Goal: Task Accomplishment & Management: Use online tool/utility

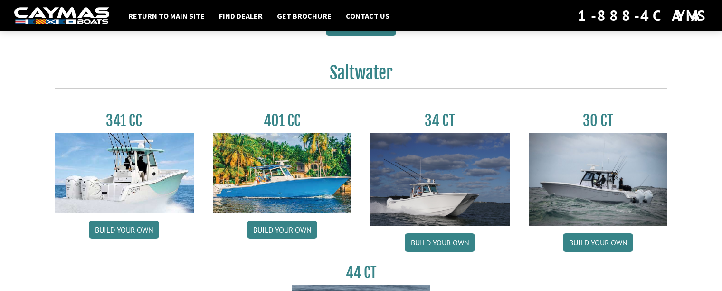
scroll to position [428, 0]
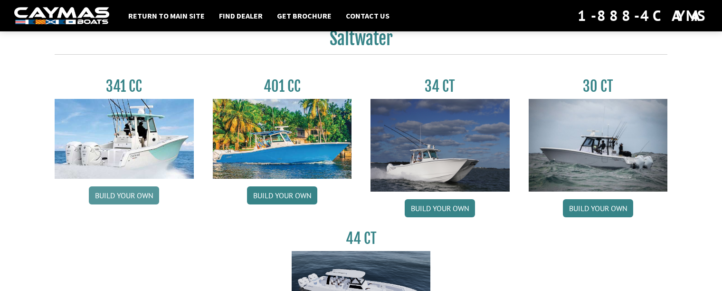
click at [120, 194] on link "Build your own" at bounding box center [124, 195] width 70 height 18
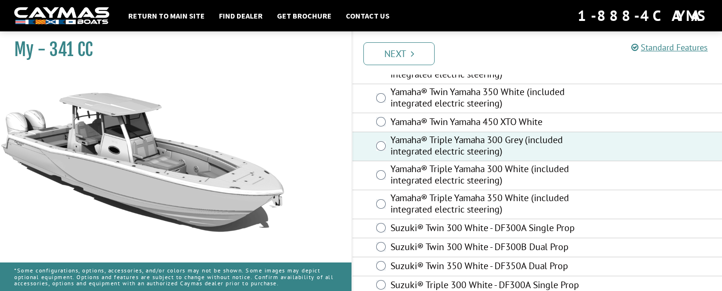
scroll to position [513, 0]
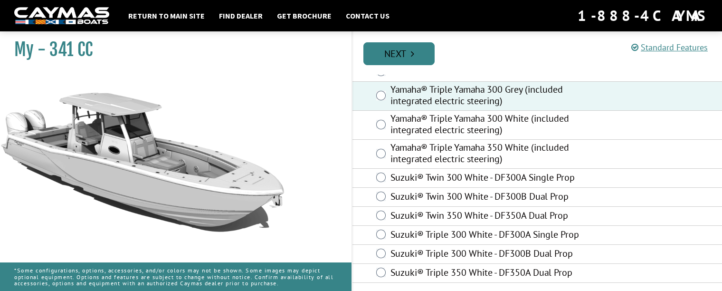
click at [399, 52] on link "Next" at bounding box center [398, 53] width 71 height 23
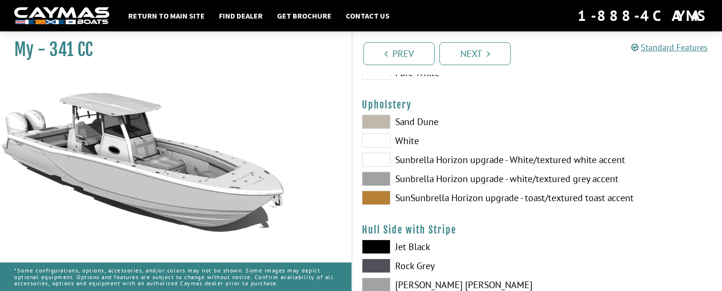
scroll to position [48, 0]
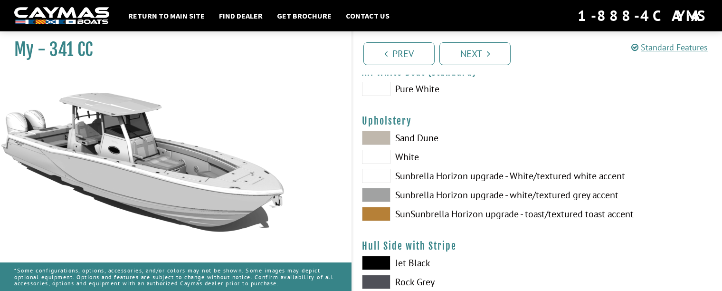
click at [372, 194] on span at bounding box center [376, 195] width 29 height 14
click at [376, 174] on span at bounding box center [376, 176] width 29 height 14
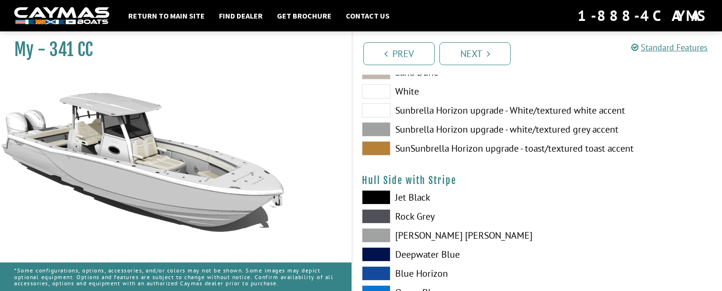
scroll to position [143, 0]
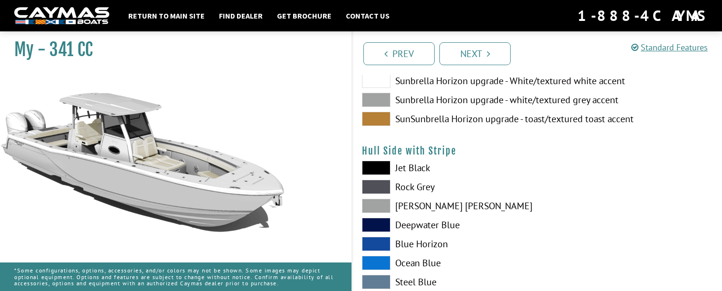
click at [379, 244] on span at bounding box center [376, 244] width 29 height 14
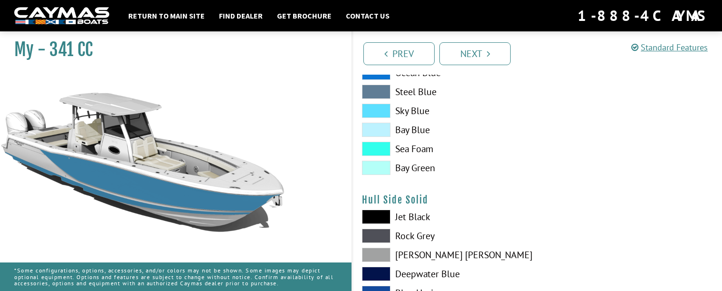
scroll to position [428, 0]
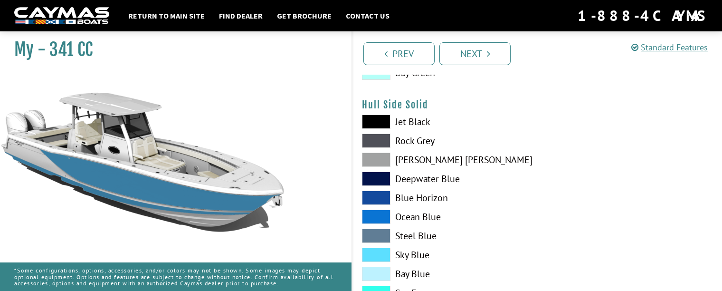
click at [376, 198] on span at bounding box center [376, 198] width 29 height 14
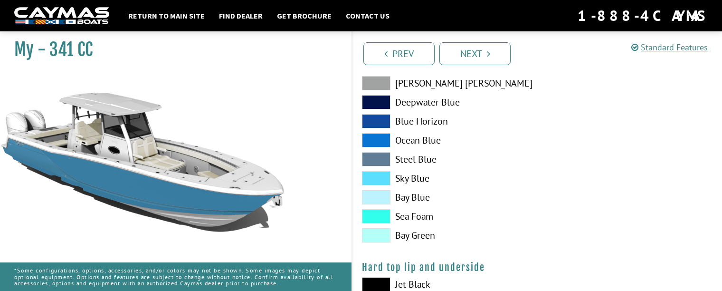
scroll to position [760, 0]
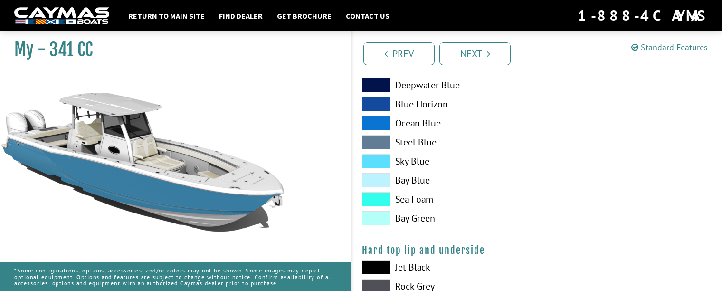
click at [374, 196] on span at bounding box center [376, 199] width 29 height 14
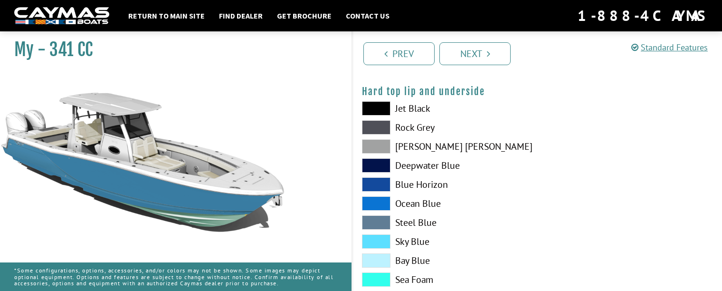
scroll to position [903, 0]
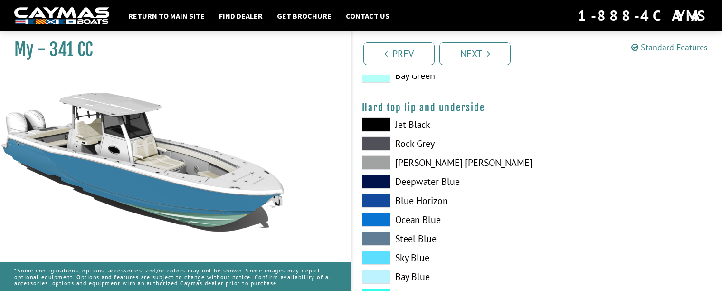
click at [375, 198] on span at bounding box center [376, 200] width 29 height 14
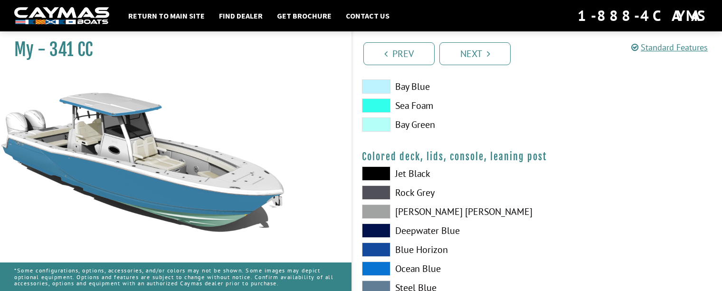
scroll to position [1140, 0]
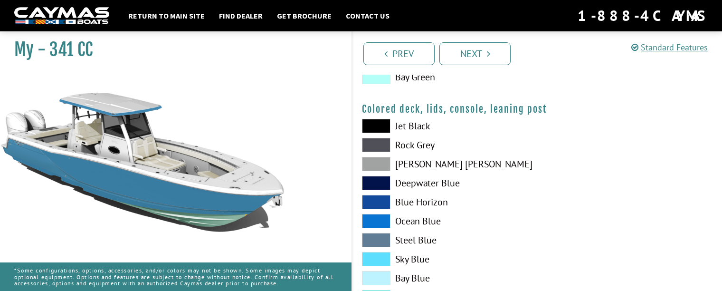
click at [379, 181] on span at bounding box center [376, 183] width 29 height 14
click at [365, 181] on span at bounding box center [376, 183] width 29 height 14
click at [365, 180] on span at bounding box center [376, 183] width 29 height 14
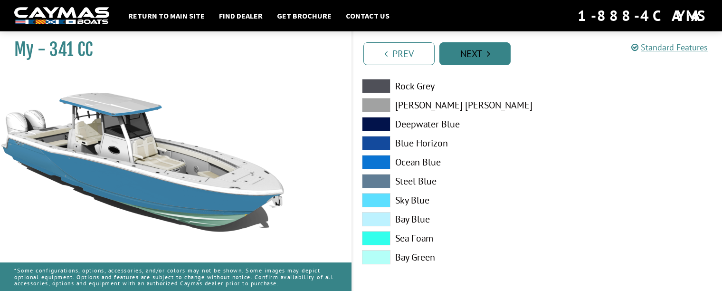
click at [465, 42] on link "Next" at bounding box center [474, 53] width 71 height 23
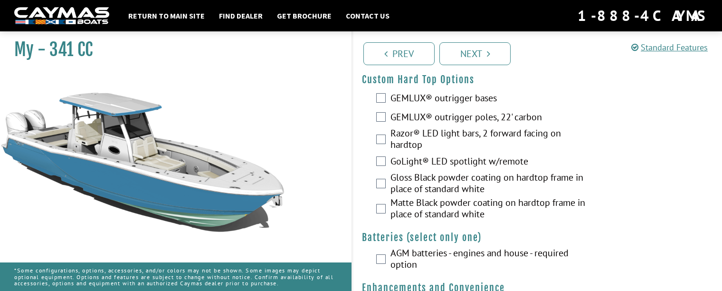
scroll to position [143, 0]
